Goal: Task Accomplishment & Management: Manage account settings

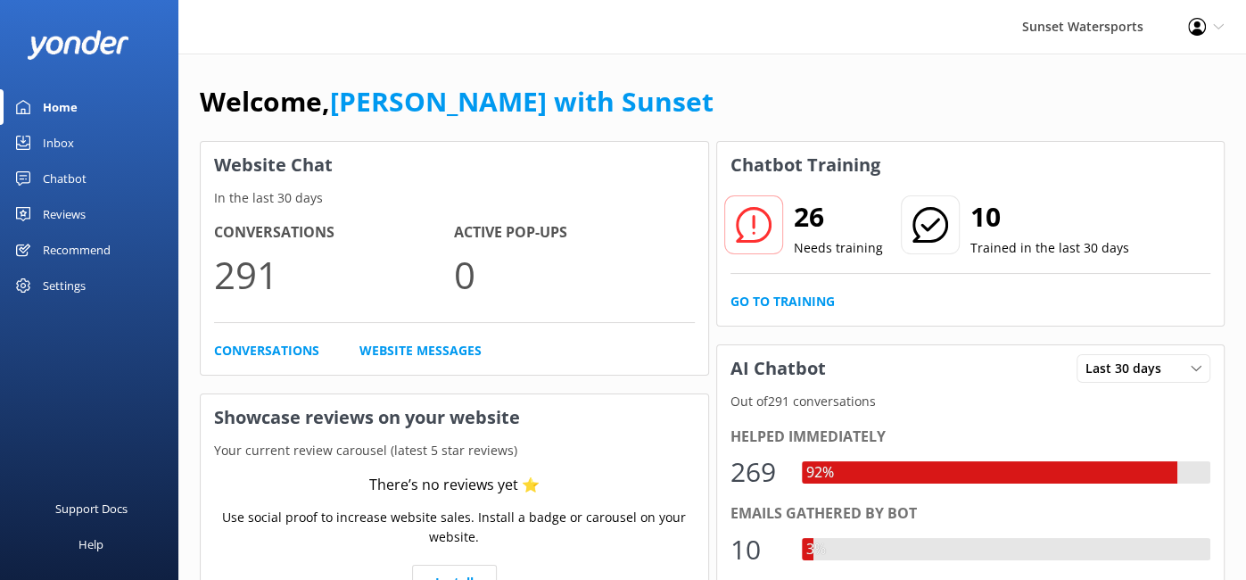
click at [64, 137] on div "Inbox" at bounding box center [58, 143] width 31 height 36
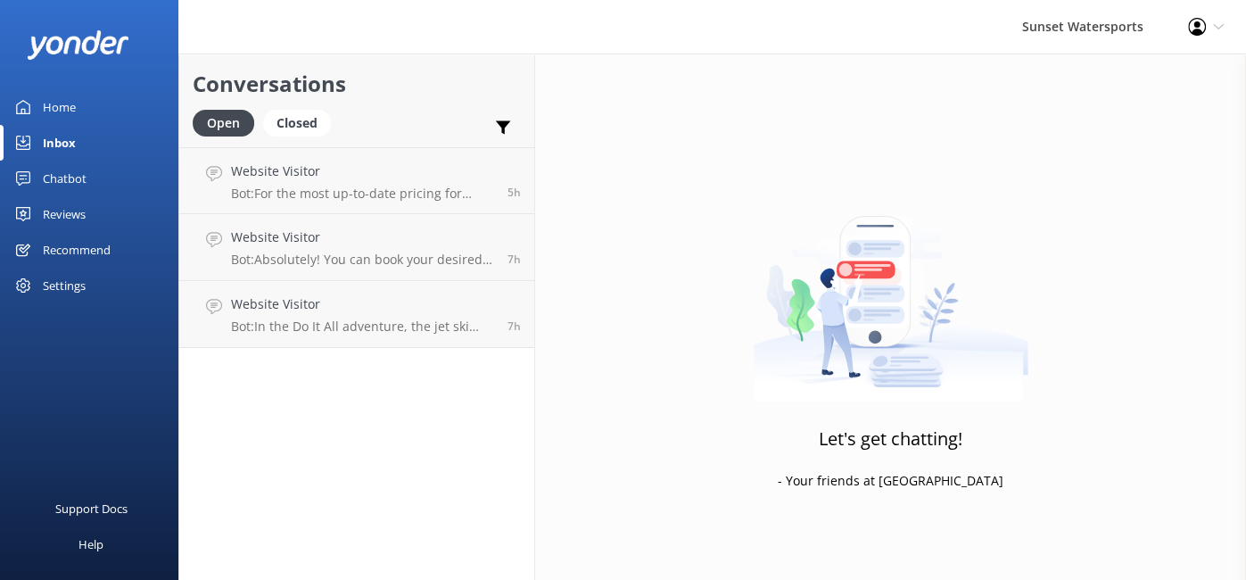
click at [1219, 24] on icon at bounding box center [1218, 26] width 11 height 11
click at [1169, 70] on link "Profile Settings" at bounding box center [1158, 77] width 178 height 45
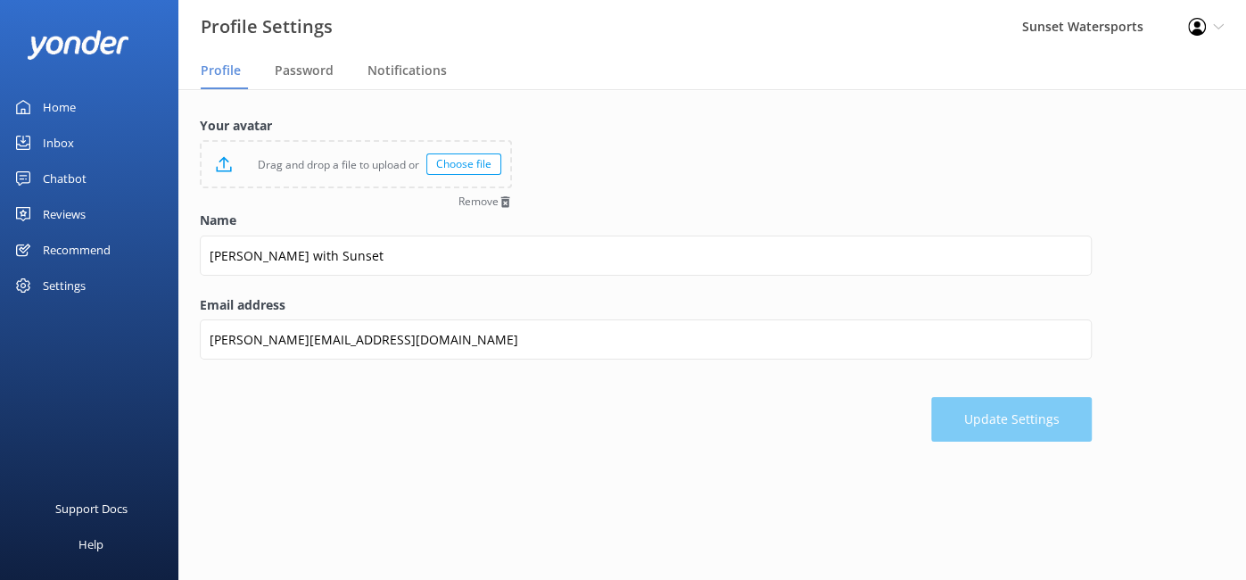
click at [81, 143] on link "Inbox" at bounding box center [89, 143] width 178 height 36
